Goal: Task Accomplishment & Management: Use online tool/utility

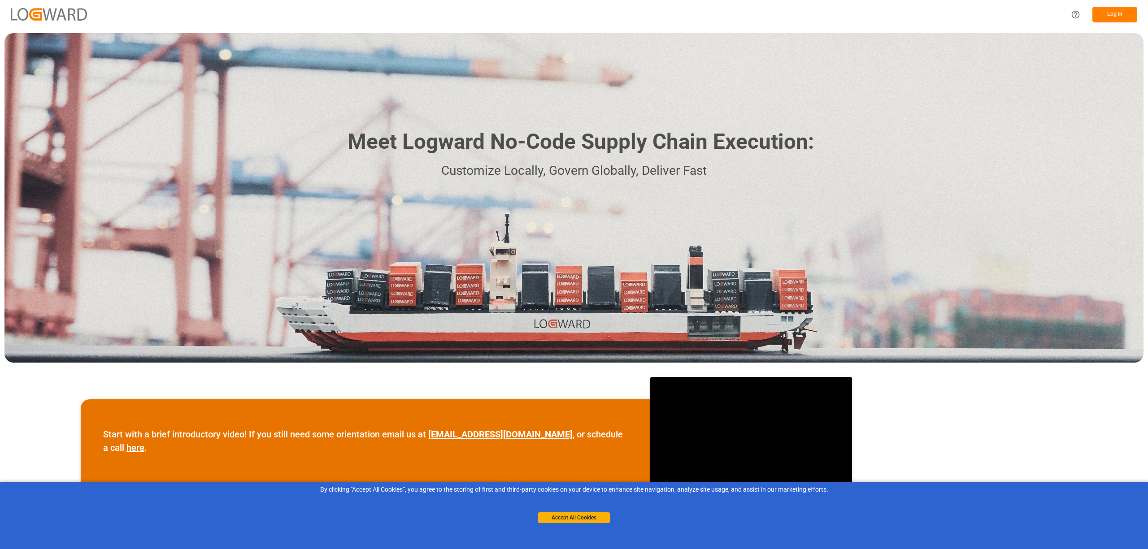
click at [1117, 13] on button "Log In" at bounding box center [1115, 15] width 45 height 16
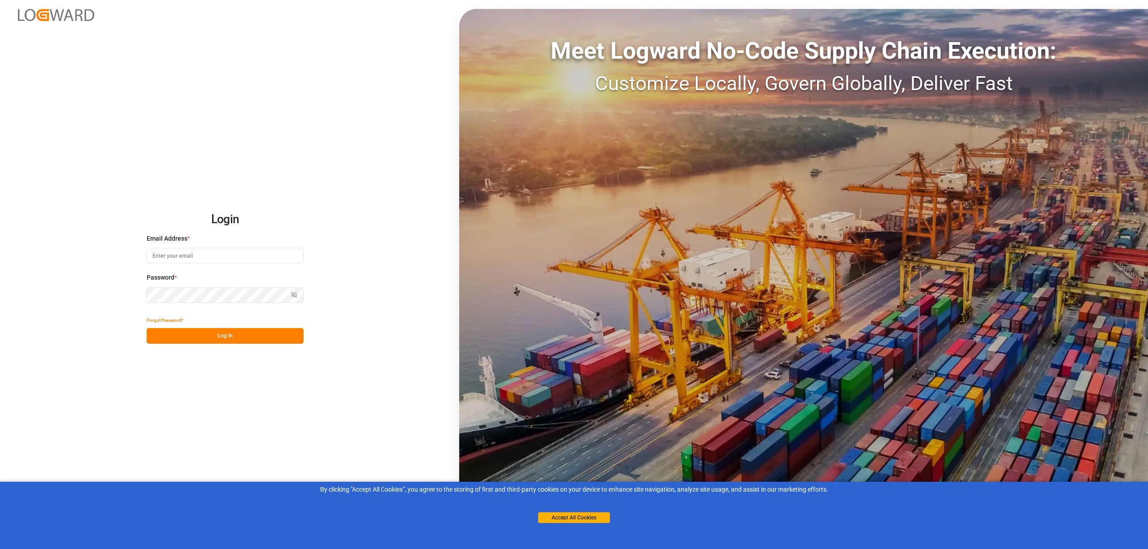
type input "[EMAIL_ADDRESS][PERSON_NAME][DOMAIN_NAME]"
drag, startPoint x: 253, startPoint y: 329, endPoint x: 253, endPoint y: 334, distance: 4.5
click at [253, 331] on button "Log In" at bounding box center [225, 336] width 157 height 16
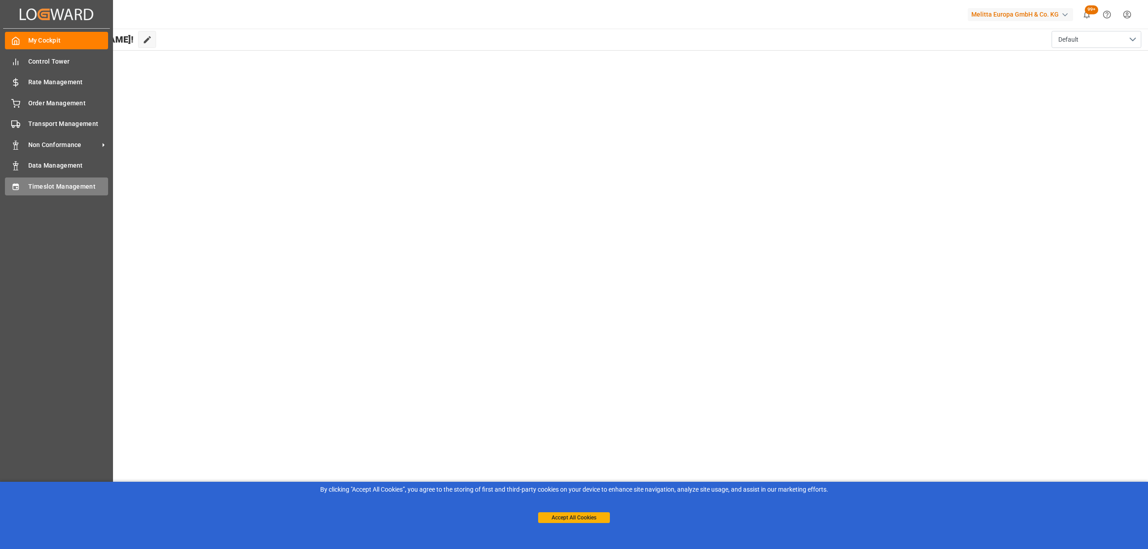
click at [20, 190] on div "Timeslot Management Timeslot Management" at bounding box center [56, 186] width 103 height 17
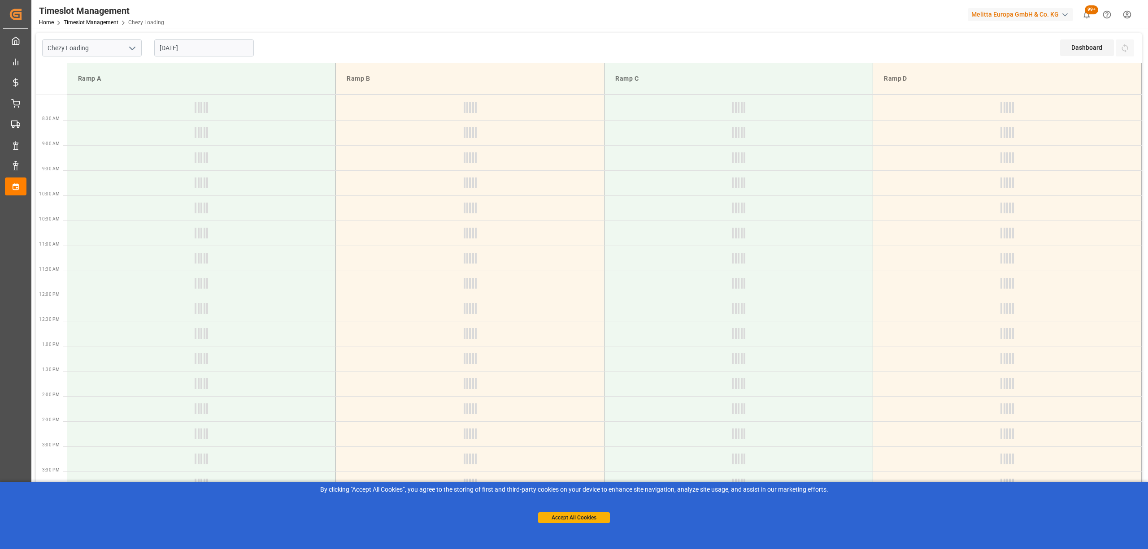
type input "Chezy Loading"
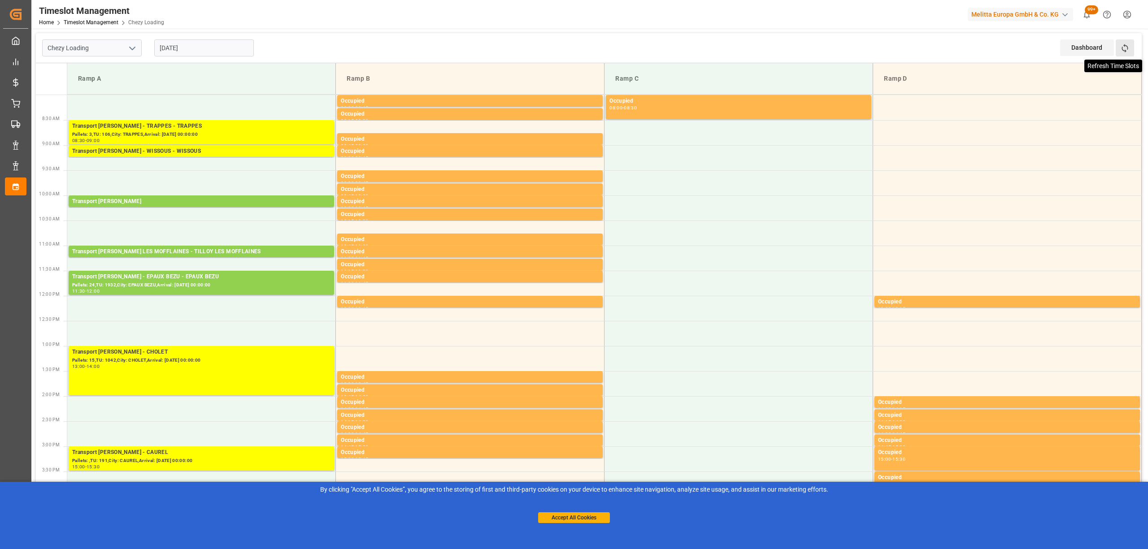
click at [1127, 49] on icon at bounding box center [1124, 48] width 9 height 9
